Goal: Information Seeking & Learning: Learn about a topic

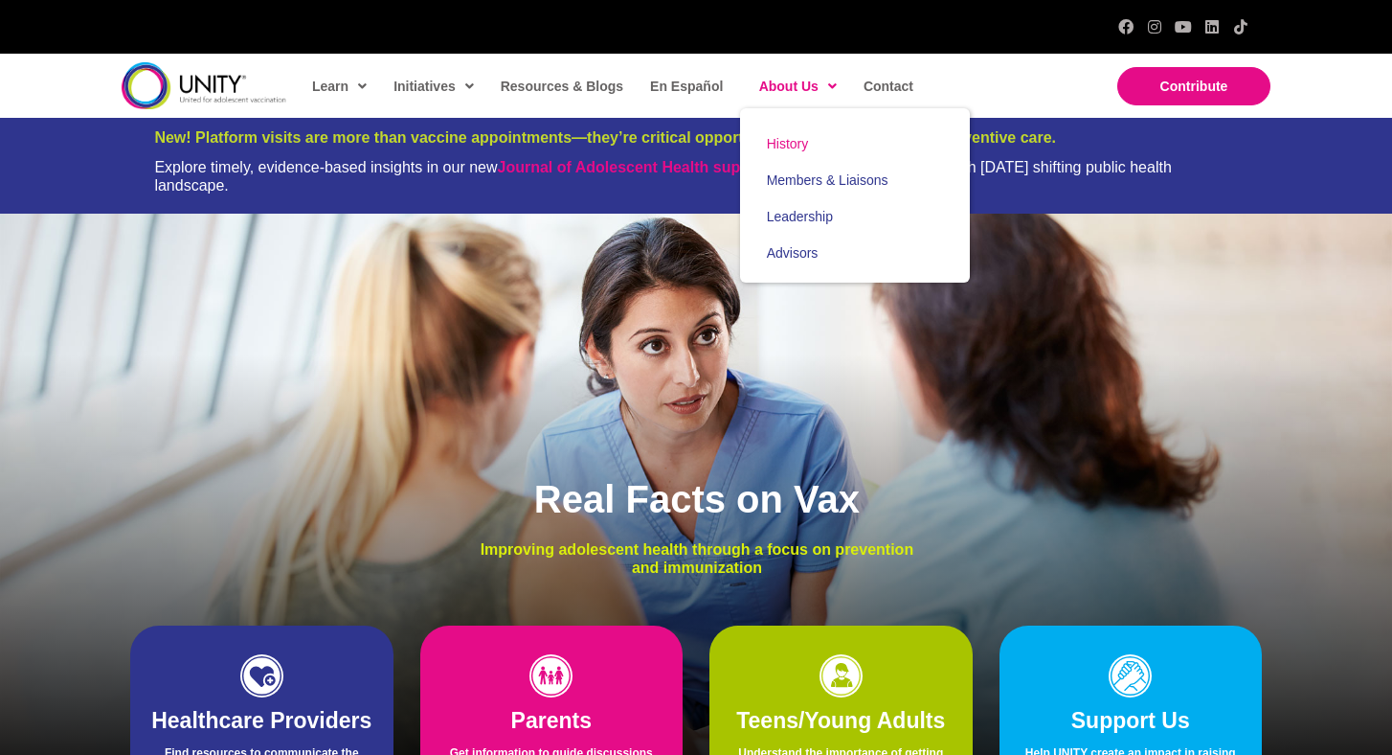
click at [780, 149] on span "History" at bounding box center [788, 143] width 42 height 15
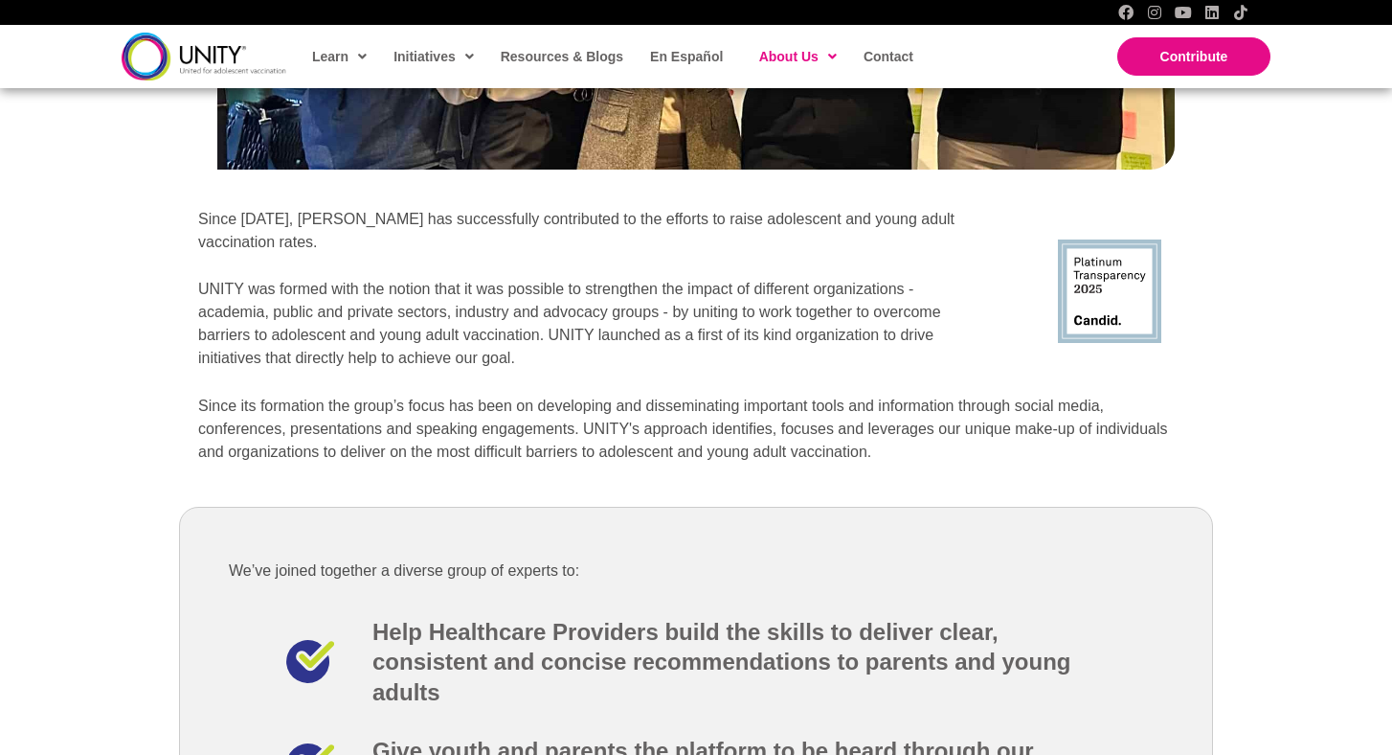
scroll to position [2281, 0]
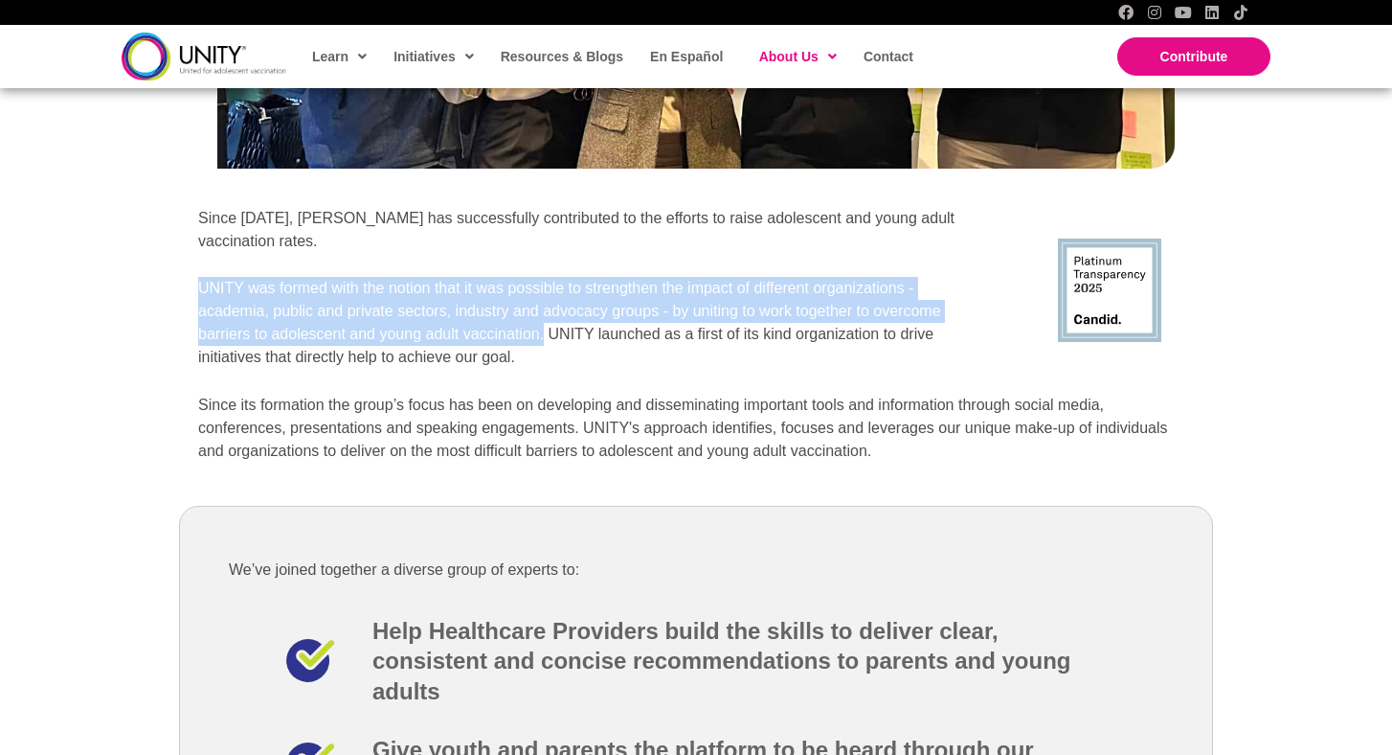
drag, startPoint x: 202, startPoint y: 259, endPoint x: 546, endPoint y: 304, distance: 346.8
click at [546, 304] on p "UNITY was formed with the notion that it was possible to strengthen the impact …" at bounding box center [592, 323] width 789 height 92
copy p "UNITY was formed with the notion that it was possible to strengthen the impact …"
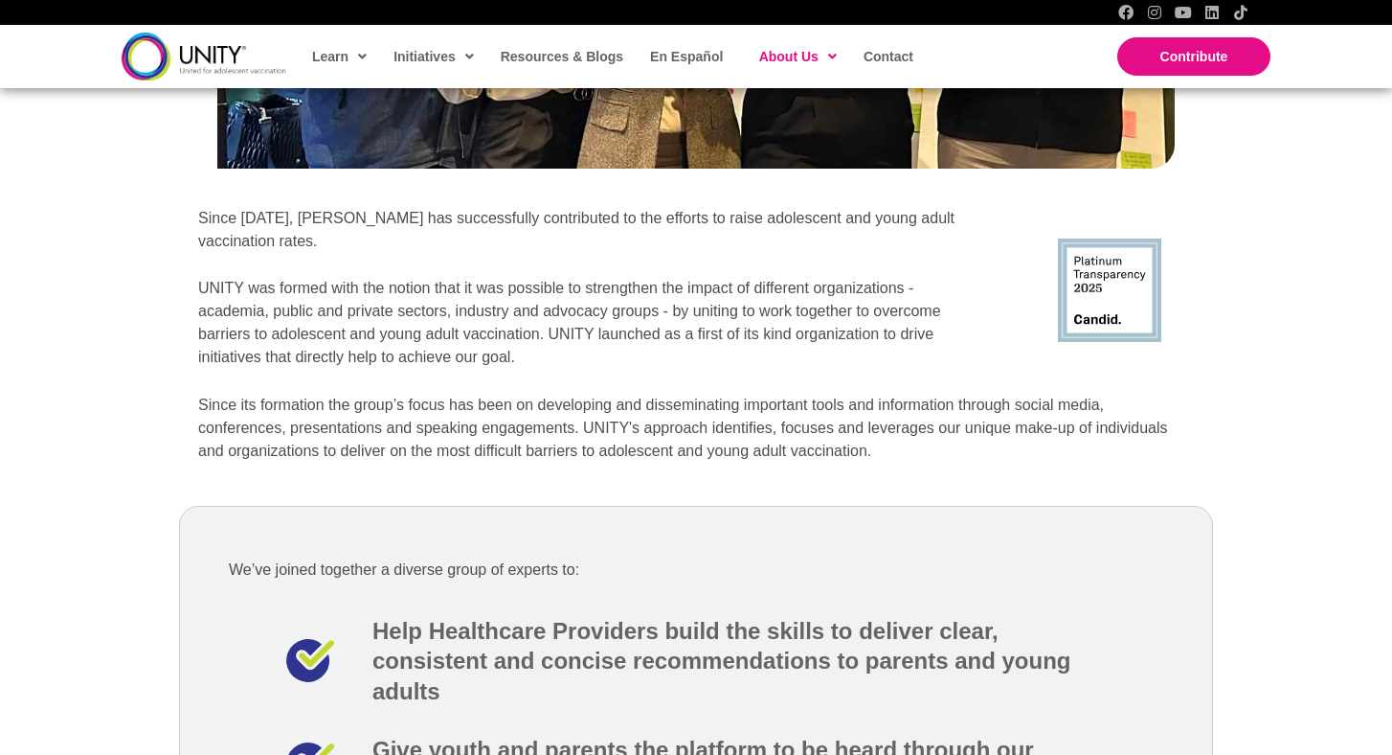
click at [583, 357] on div "Since [DATE], [PERSON_NAME] has successfully contributed to the efforts to rais…" at bounding box center [592, 300] width 789 height 187
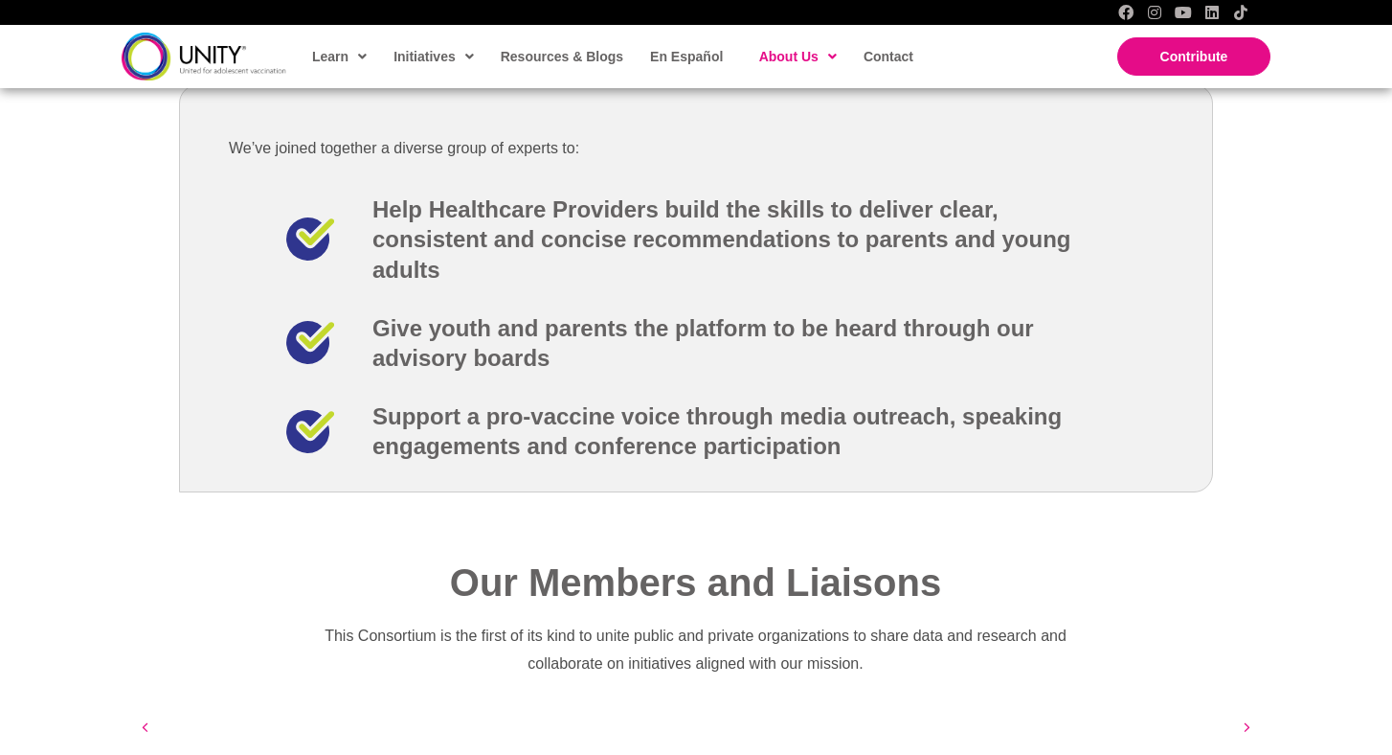
scroll to position [2701, 0]
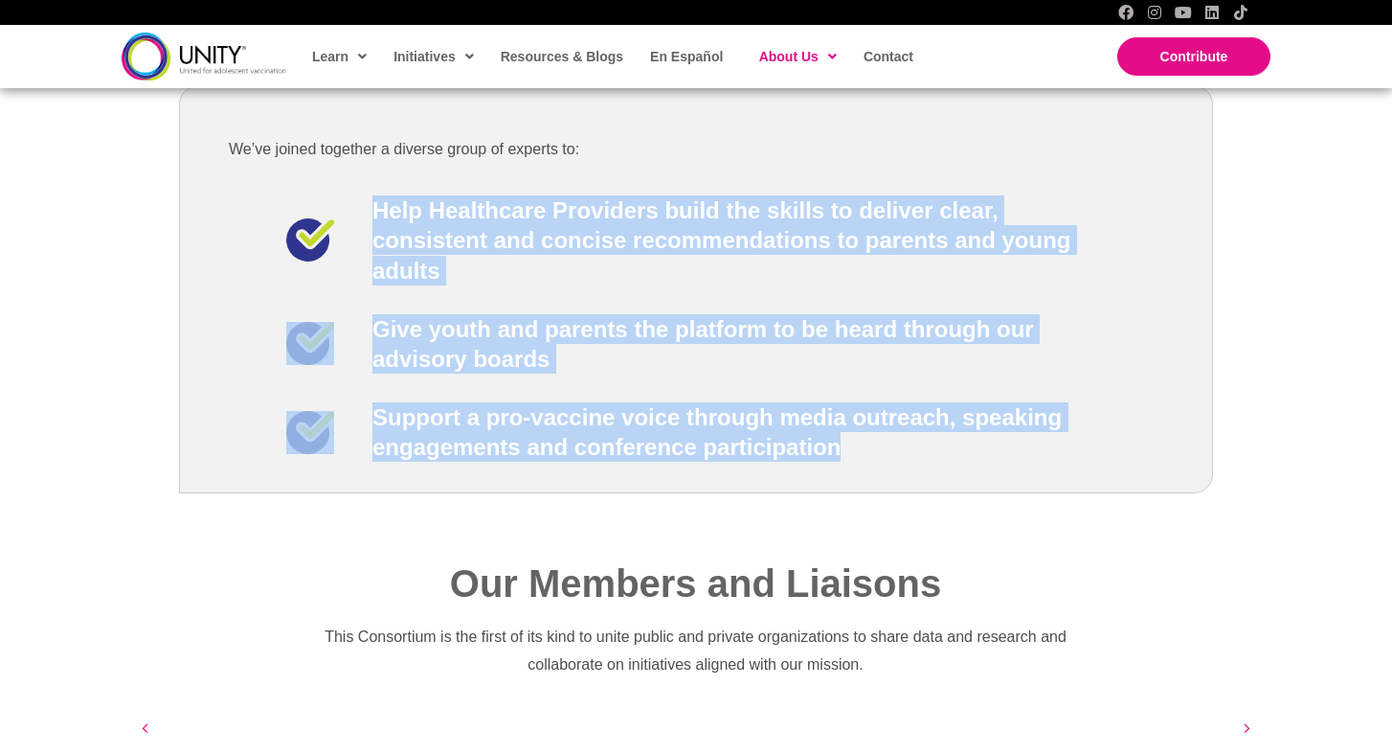
drag, startPoint x: 375, startPoint y: 173, endPoint x: 833, endPoint y: 434, distance: 526.6
click at [833, 434] on div "Help Healthcare Providers build the skills to deliver clear, consistent and con…" at bounding box center [696, 328] width 820 height 266
copy div "Help Healthcare Providers build the skills to deliver clear, consistent and con…"
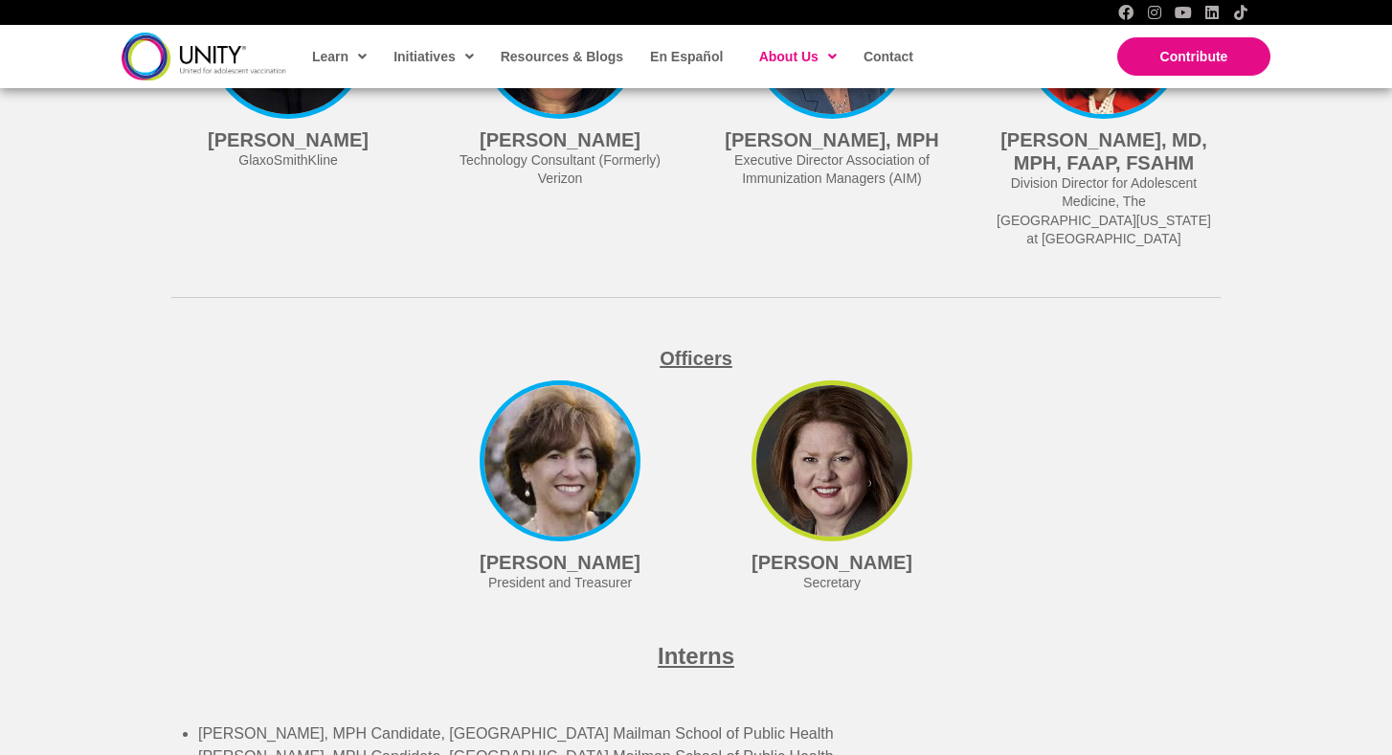
scroll to position [5066, 0]
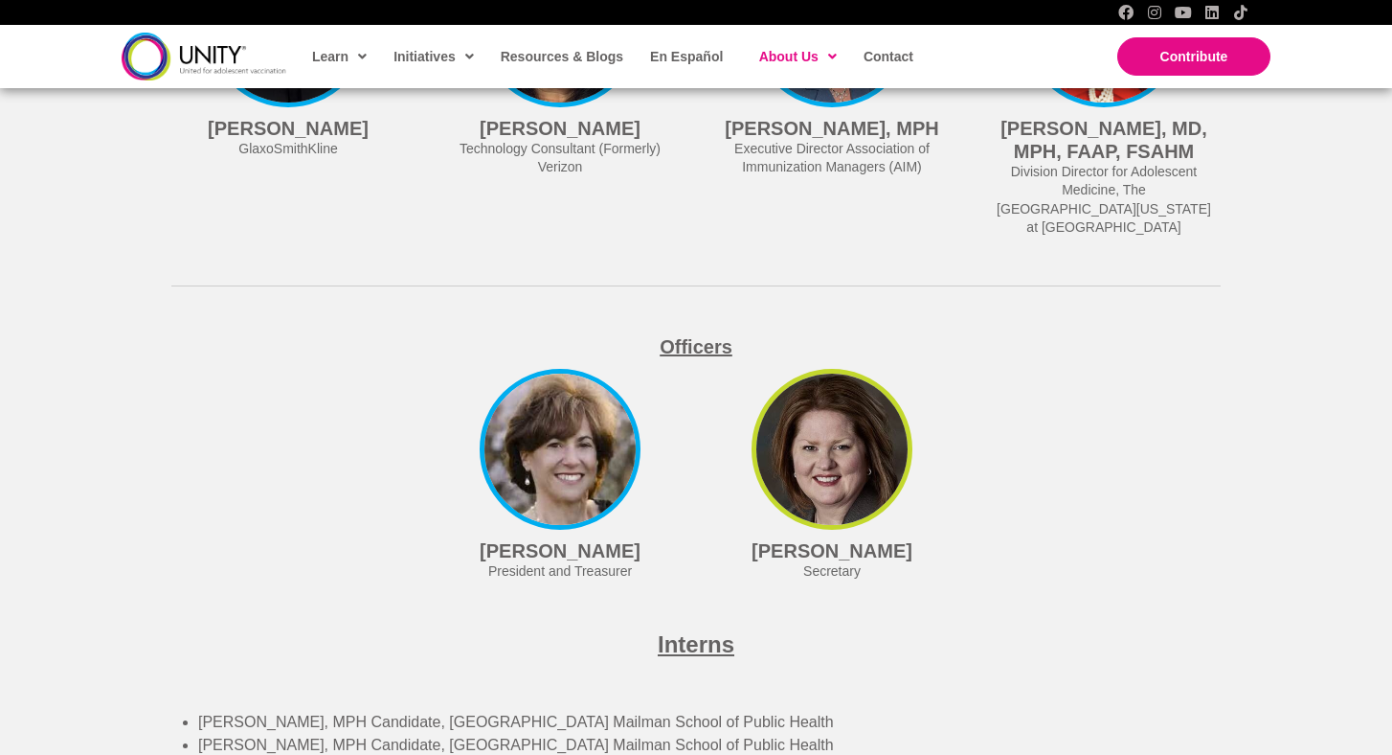
click at [824, 548] on h4 "[PERSON_NAME]" at bounding box center [832, 550] width 214 height 23
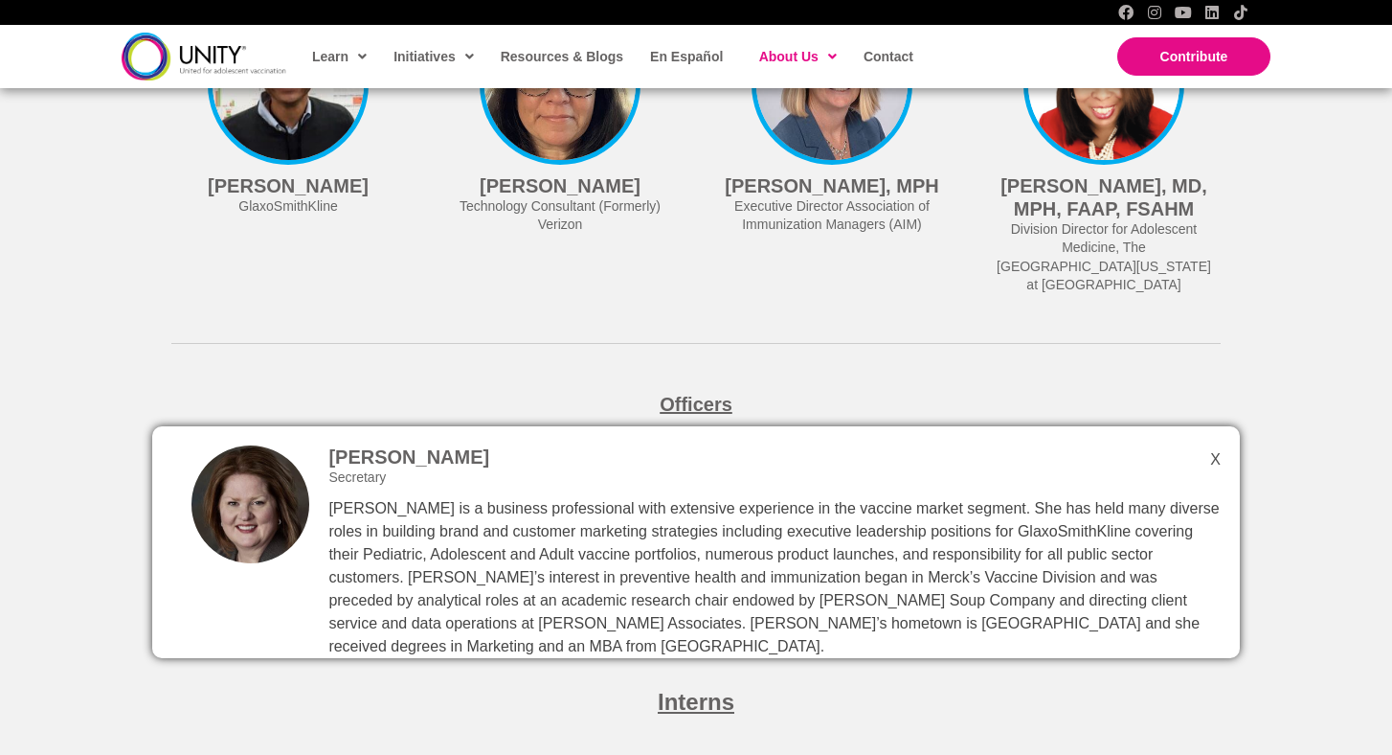
scroll to position [5018, 0]
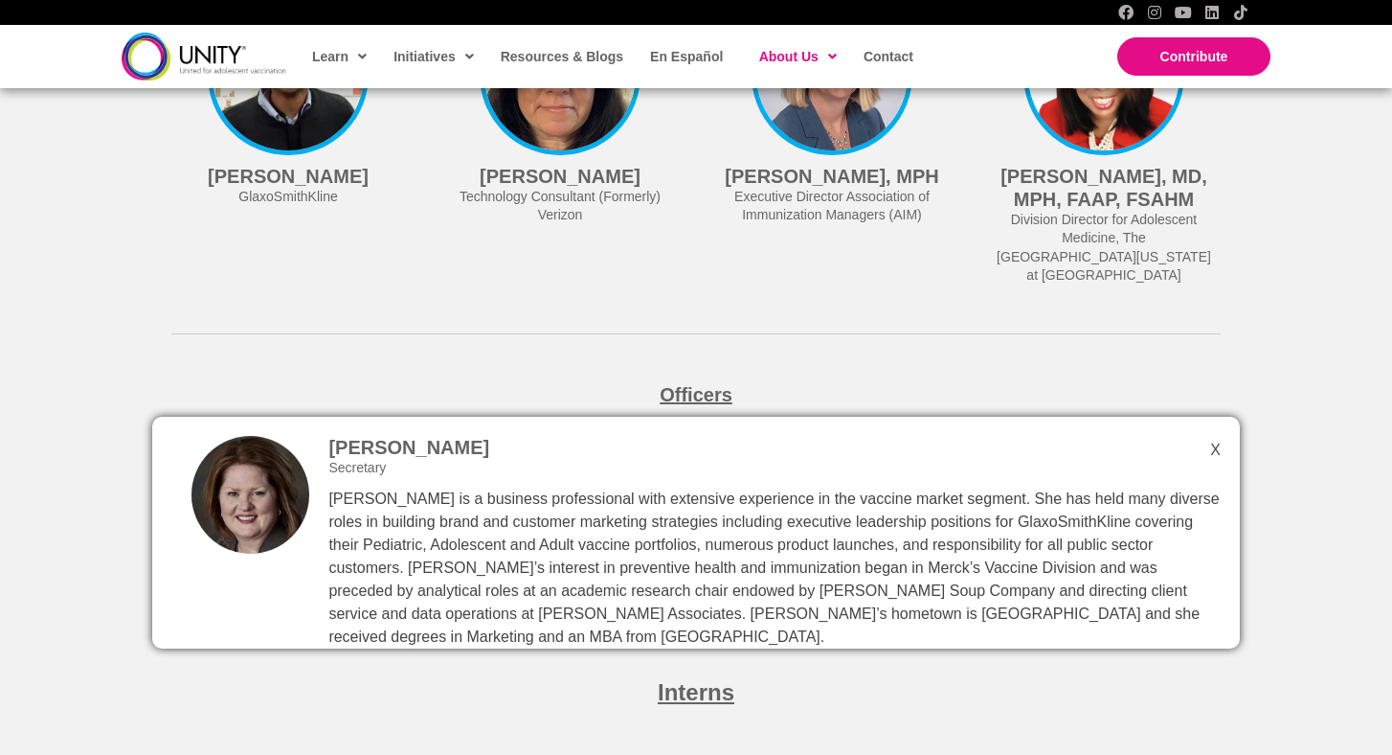
click at [501, 500] on p "[PERSON_NAME] is a business professional with extensive experience in the vacci…" at bounding box center [774, 567] width 892 height 161
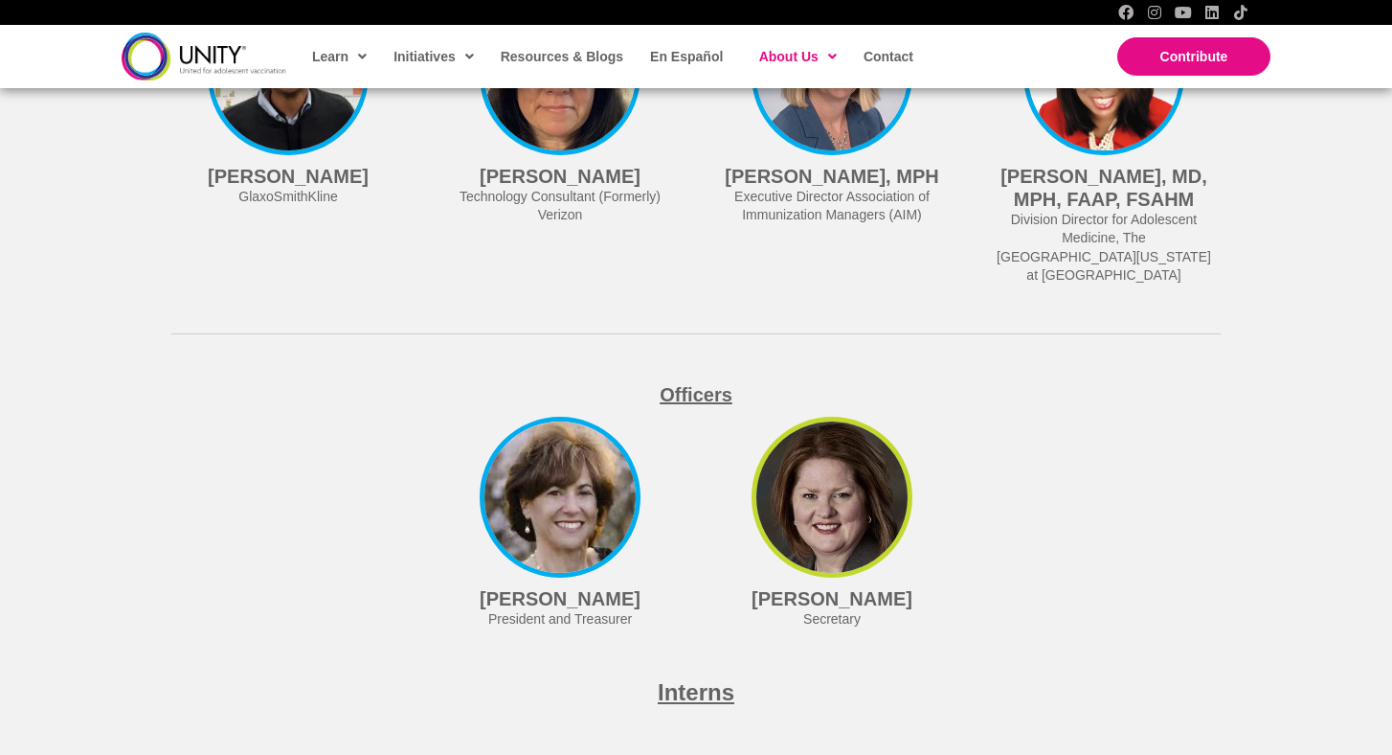
click at [834, 600] on h4 "[PERSON_NAME]" at bounding box center [832, 598] width 214 height 23
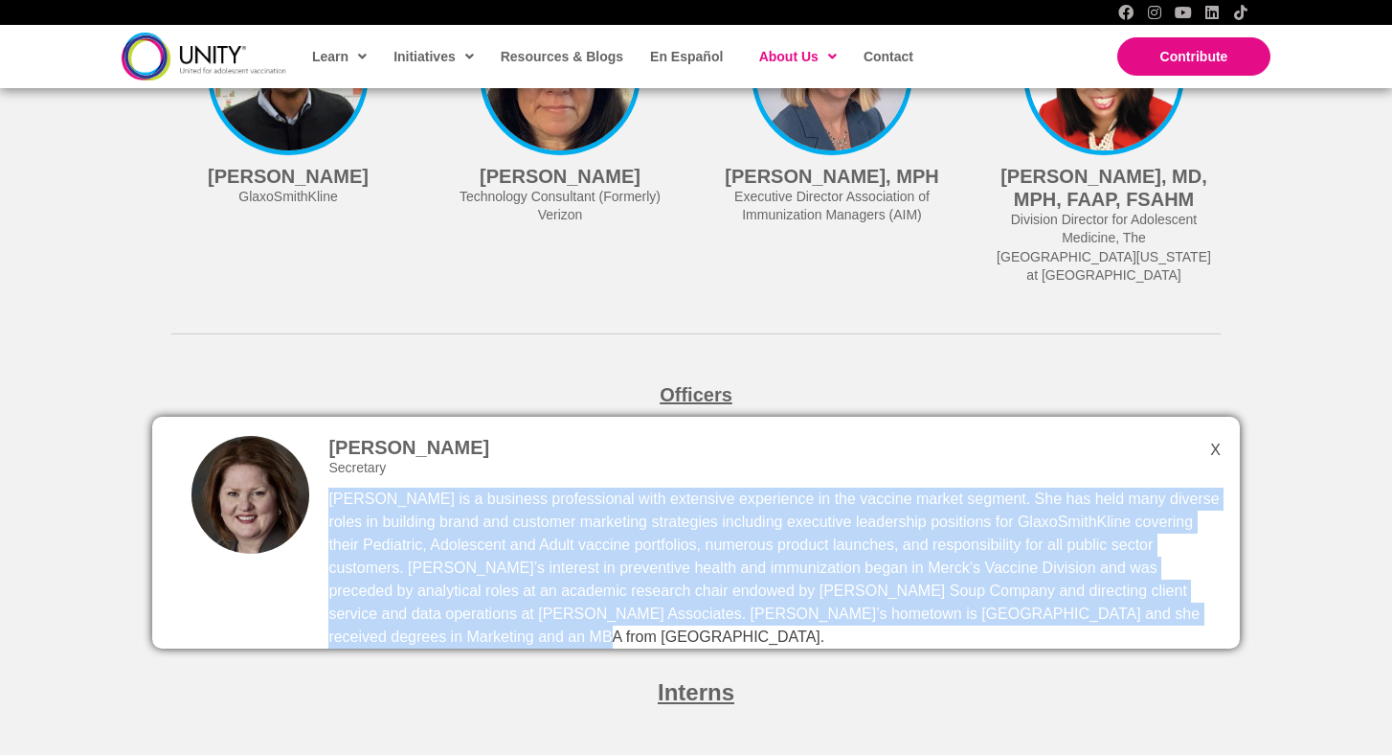
drag, startPoint x: 1205, startPoint y: 604, endPoint x: 328, endPoint y: 489, distance: 883.6
click at [328, 489] on p "[PERSON_NAME] is a business professional with extensive experience in the vacci…" at bounding box center [774, 567] width 892 height 161
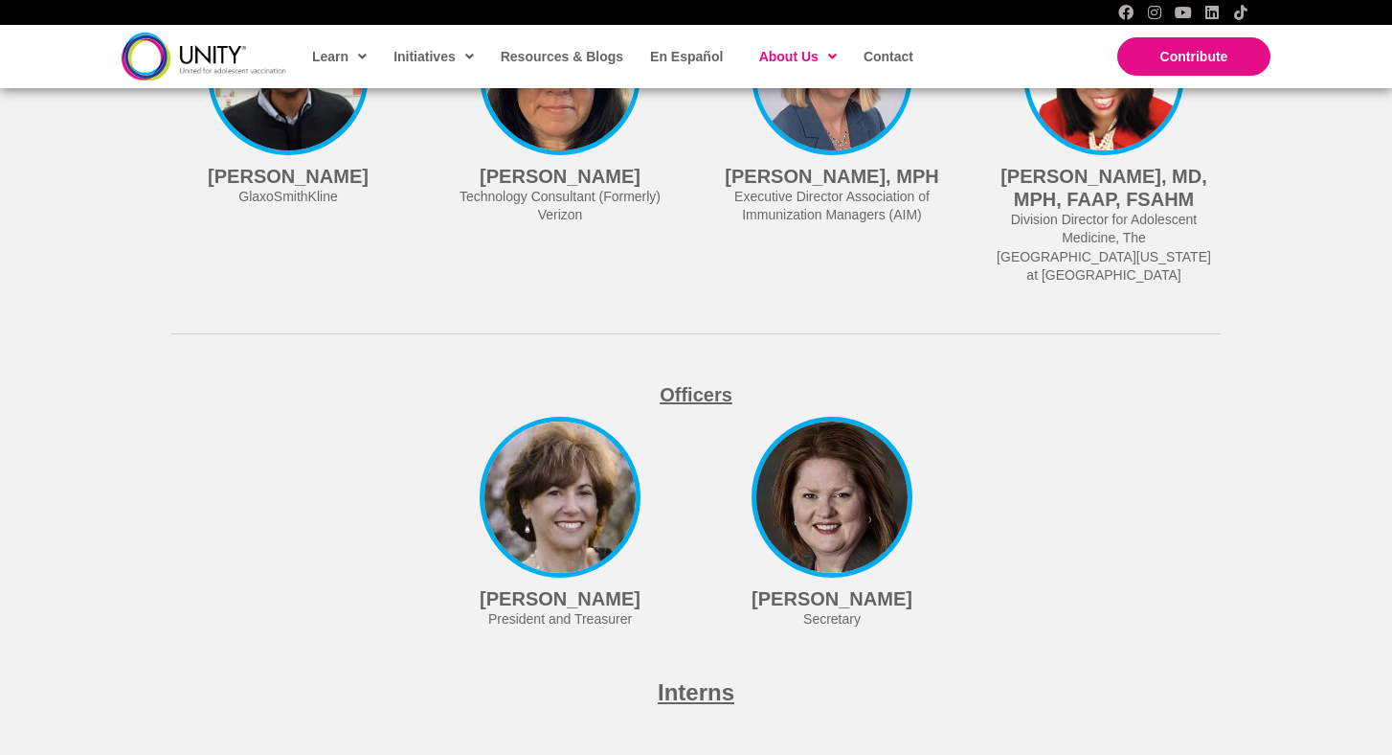
copy p "[PERSON_NAME] is a business professional with extensive experience in the vacci…"
click at [548, 587] on h4 "[PERSON_NAME]" at bounding box center [560, 598] width 214 height 23
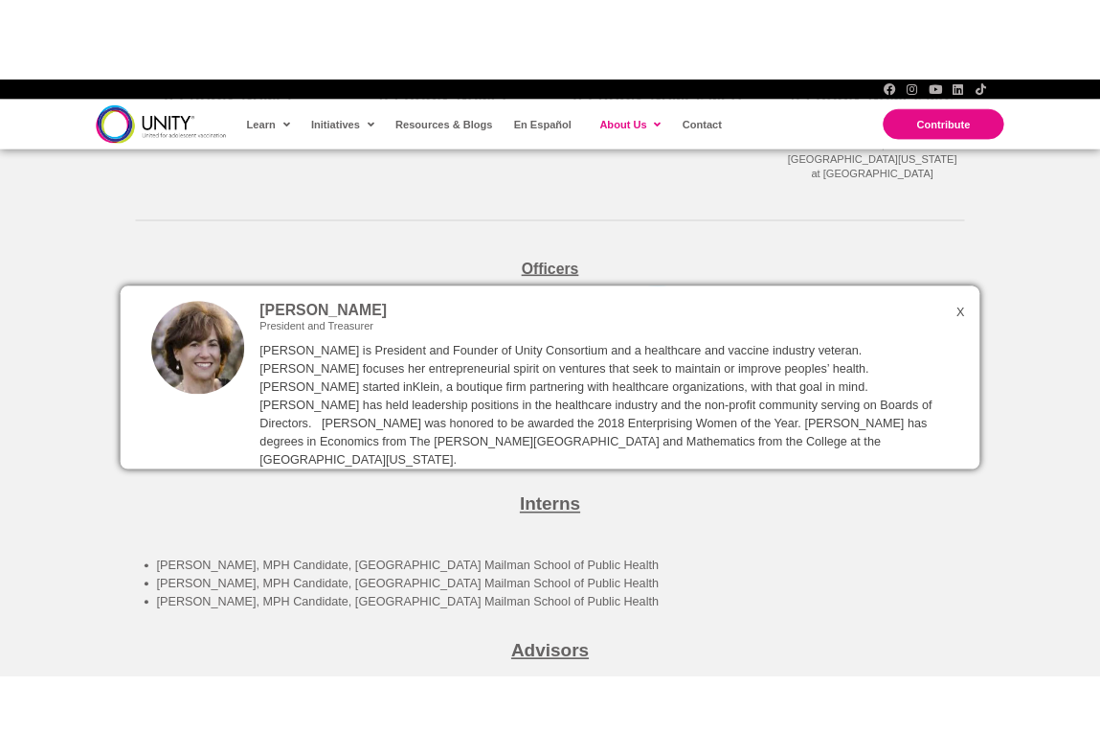
scroll to position [5192, 0]
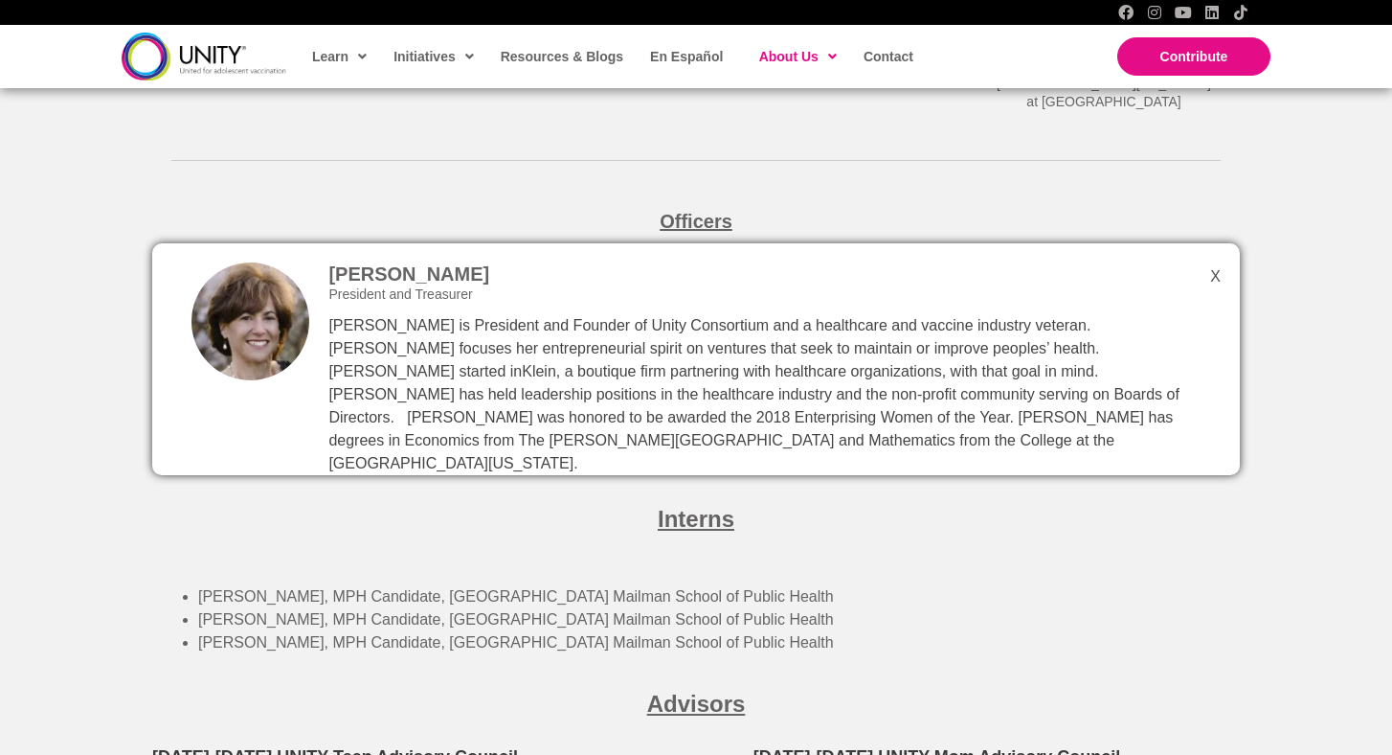
click at [697, 211] on span "Officers" at bounding box center [696, 221] width 73 height 21
click at [1210, 271] on div "[PERSON_NAME] President and Treasurer [PERSON_NAME] is President and Founder of…" at bounding box center [696, 359] width 1088 height 232
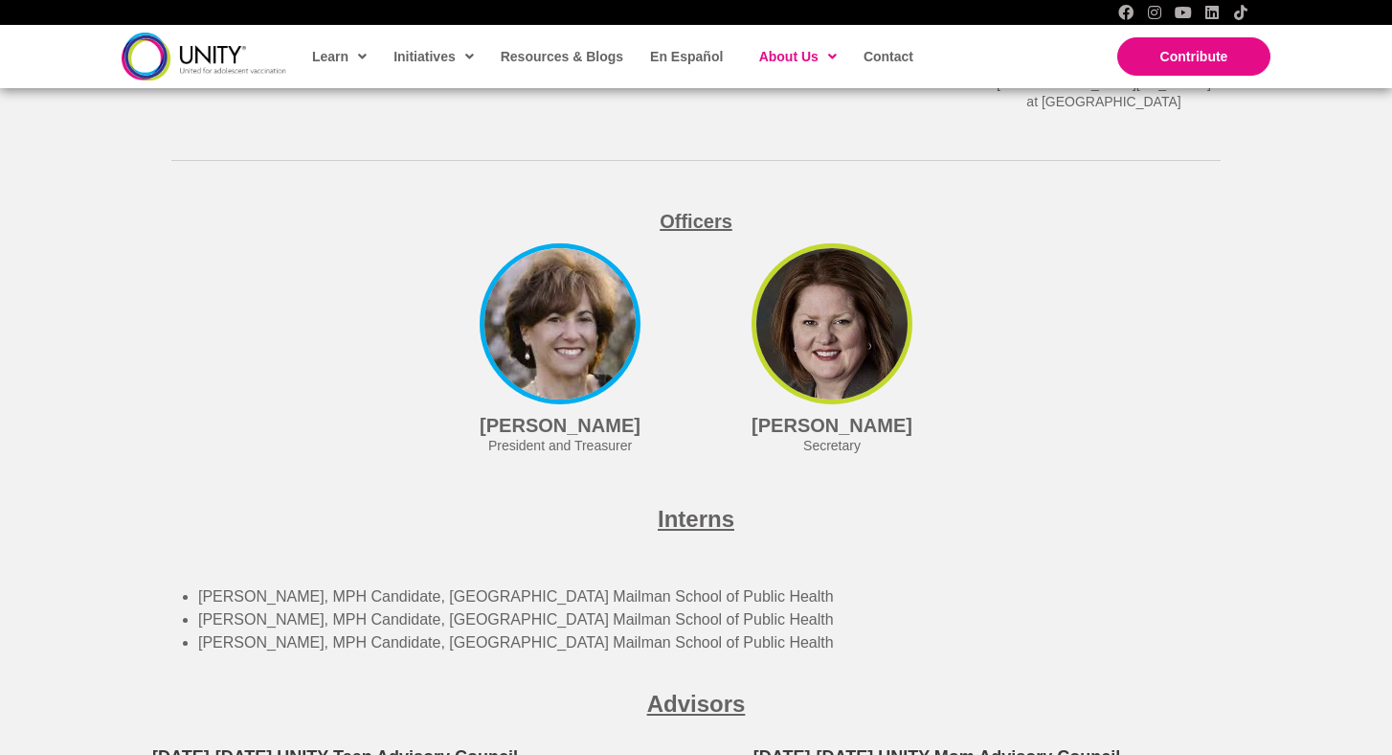
click at [853, 419] on h4 "[PERSON_NAME]" at bounding box center [832, 425] width 214 height 23
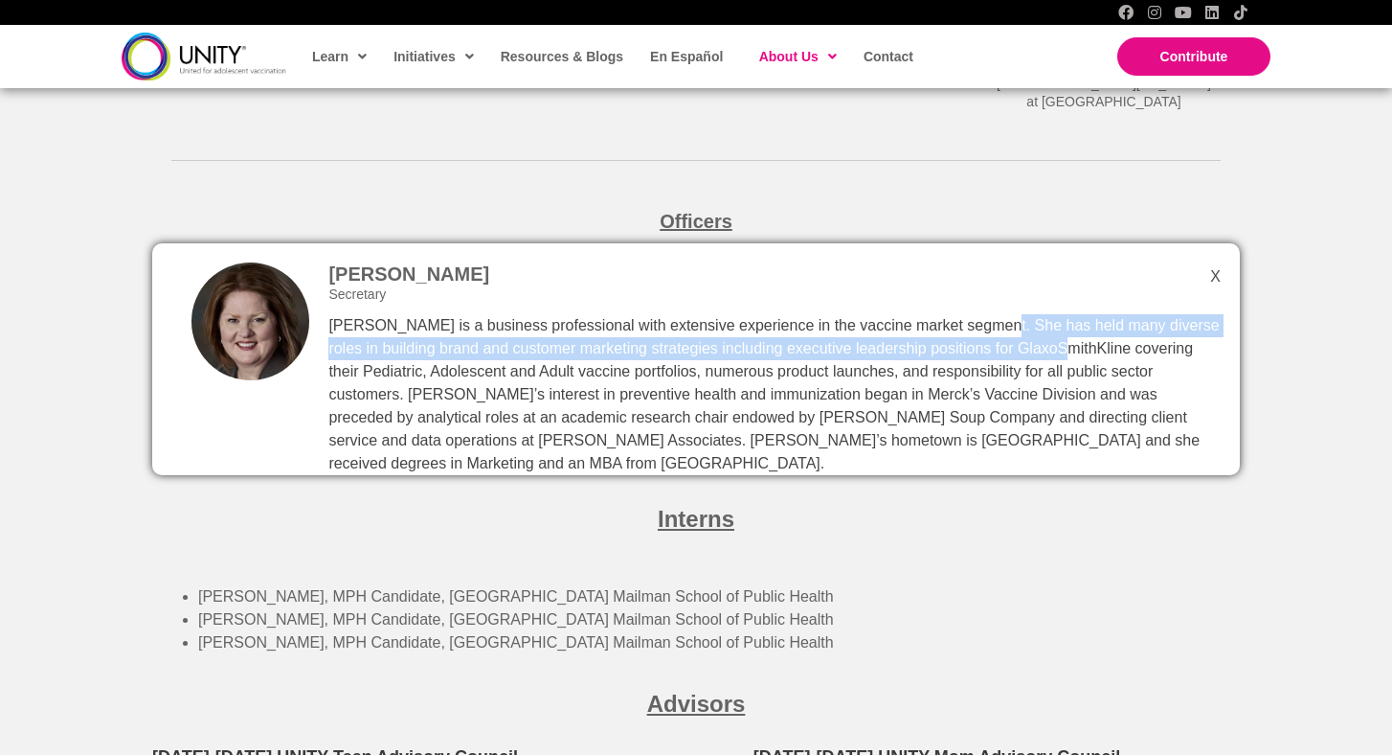
drag, startPoint x: 987, startPoint y: 313, endPoint x: 1049, endPoint y: 336, distance: 66.3
click at [1049, 337] on p "[PERSON_NAME] is a business professional with extensive experience in the vacci…" at bounding box center [774, 394] width 892 height 161
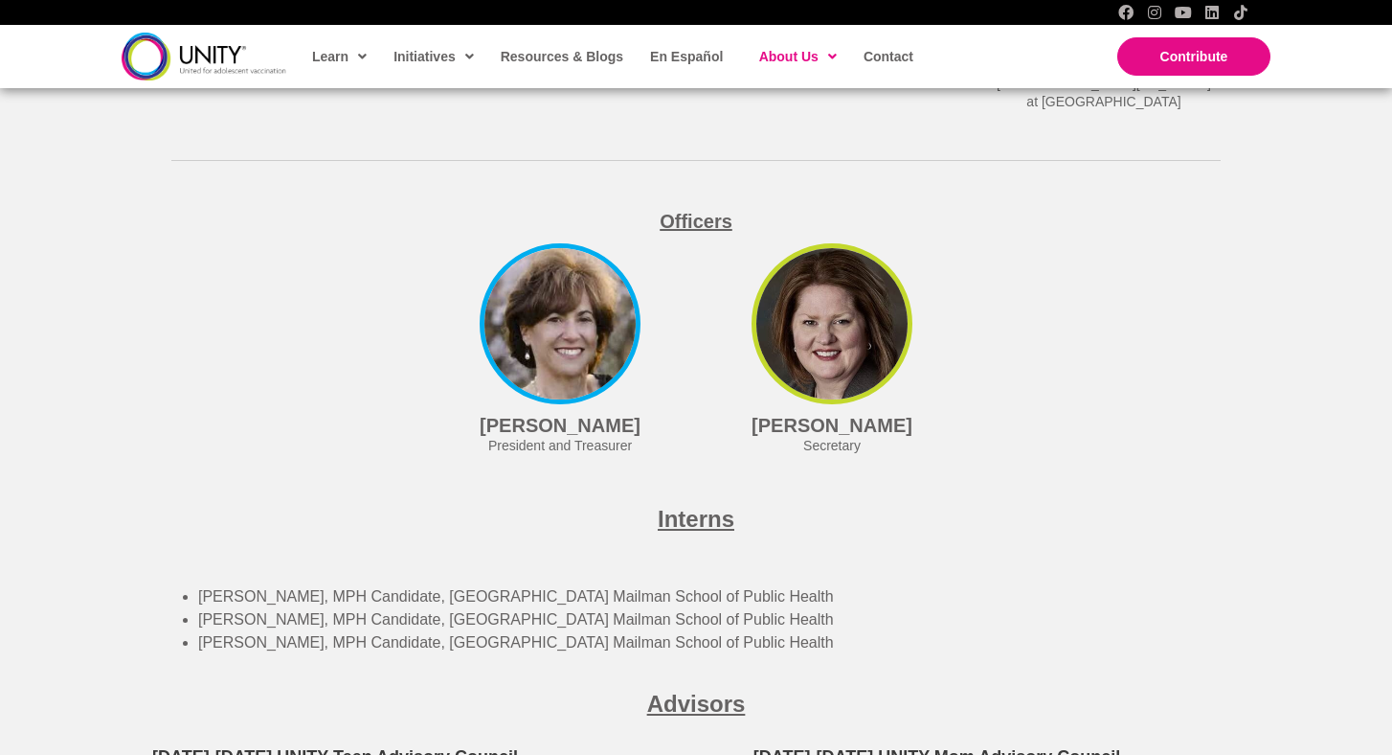
click at [853, 439] on div "Secretary" at bounding box center [832, 446] width 214 height 19
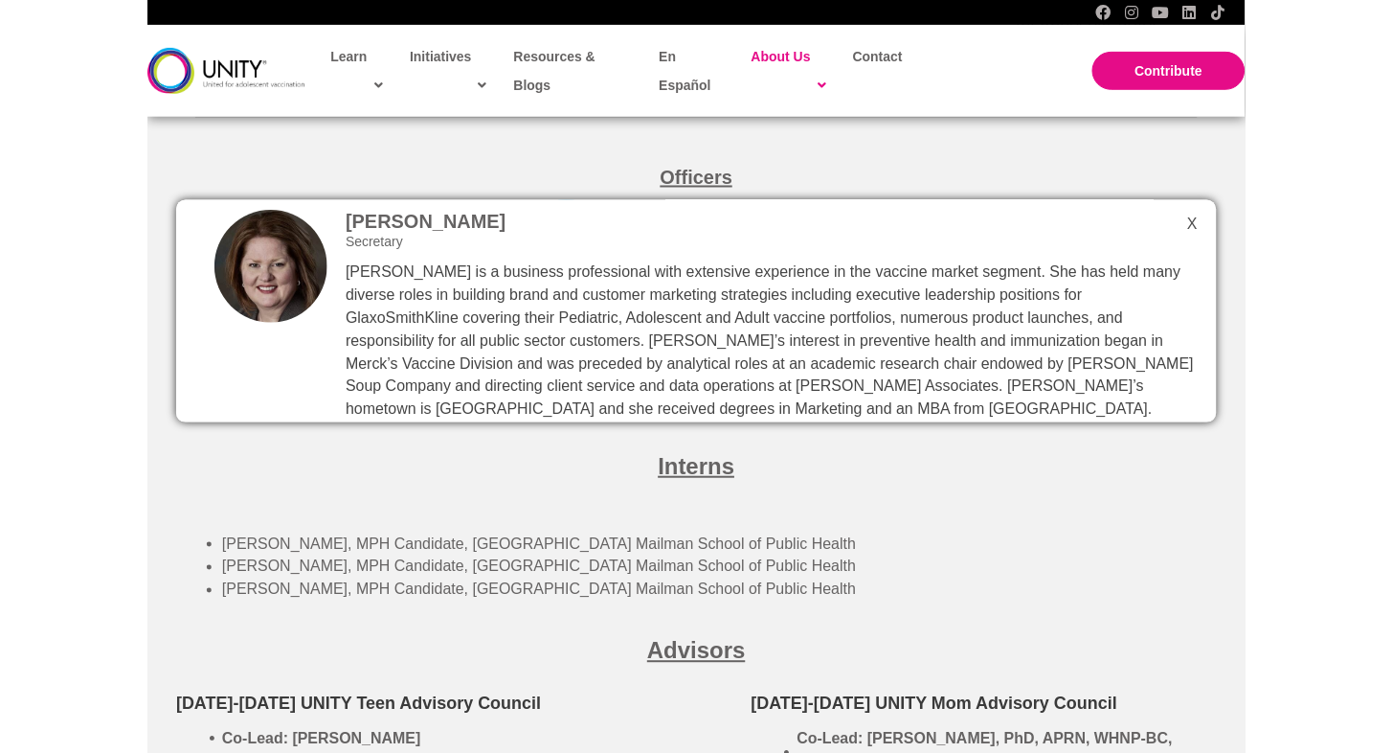
scroll to position [5291, 0]
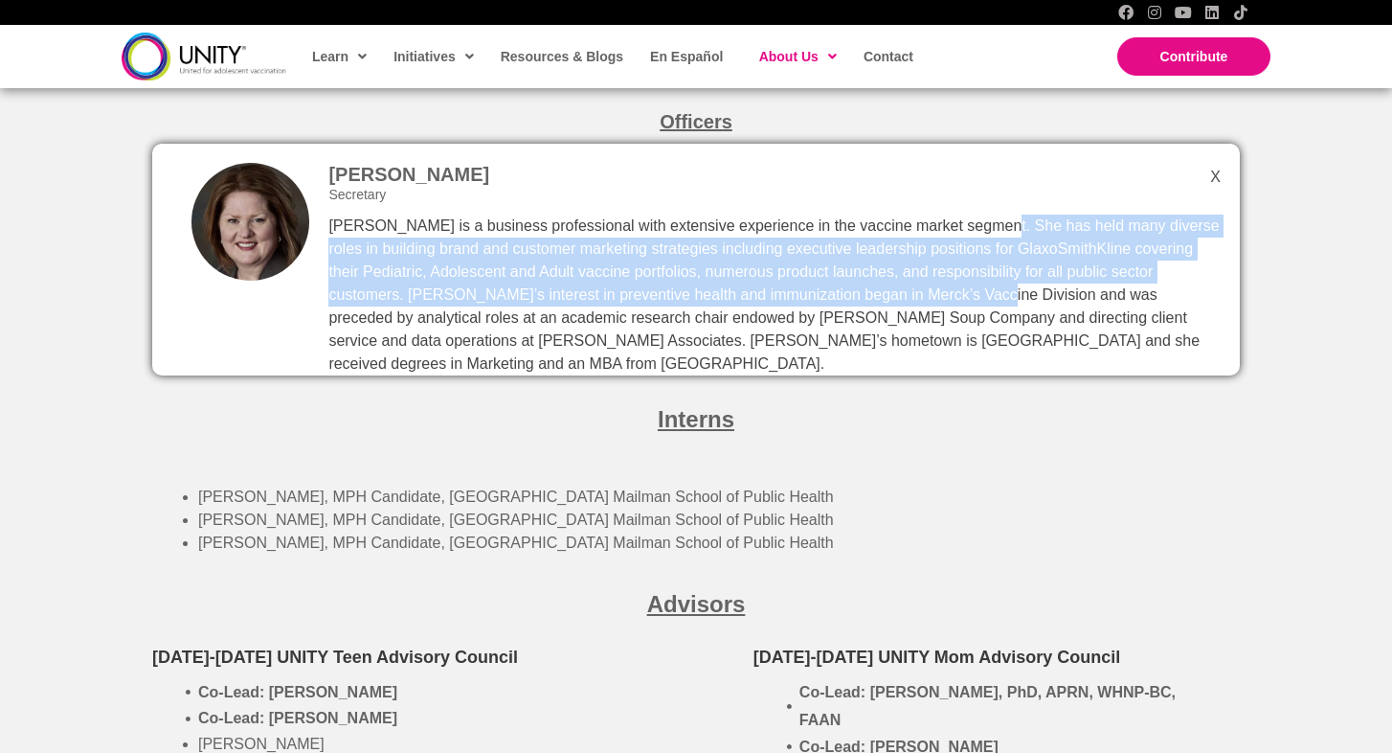
drag, startPoint x: 990, startPoint y: 211, endPoint x: 917, endPoint y: 276, distance: 97.6
copy p "She has held many diverse roles in building brand and customer marketing strate…"
